Goal: Information Seeking & Learning: Learn about a topic

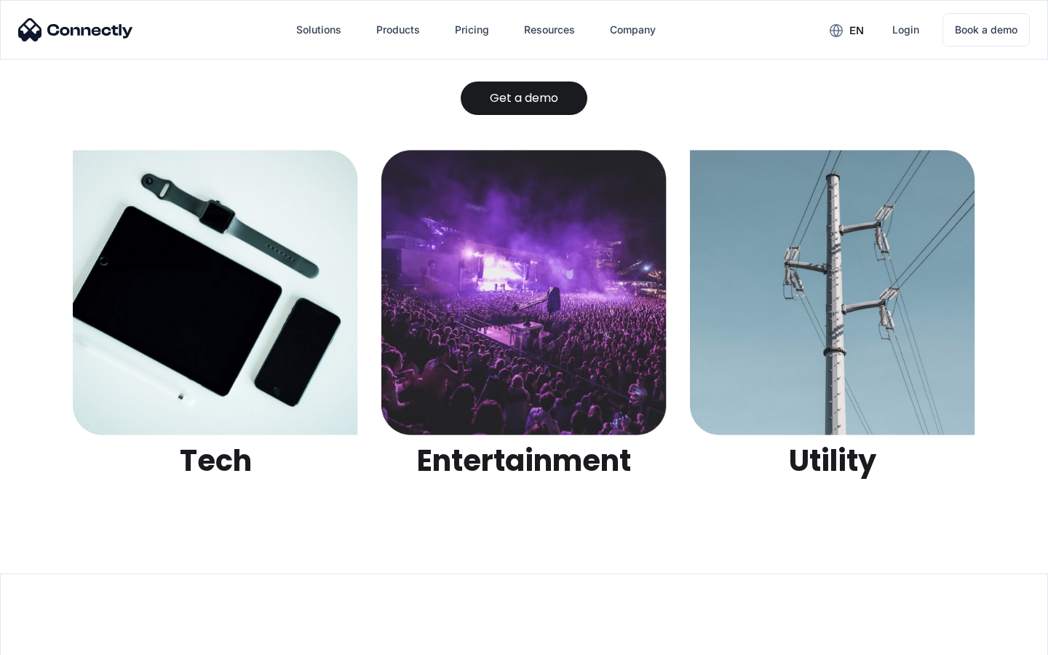
scroll to position [4592, 0]
